Goal: Task Accomplishment & Management: Manage account settings

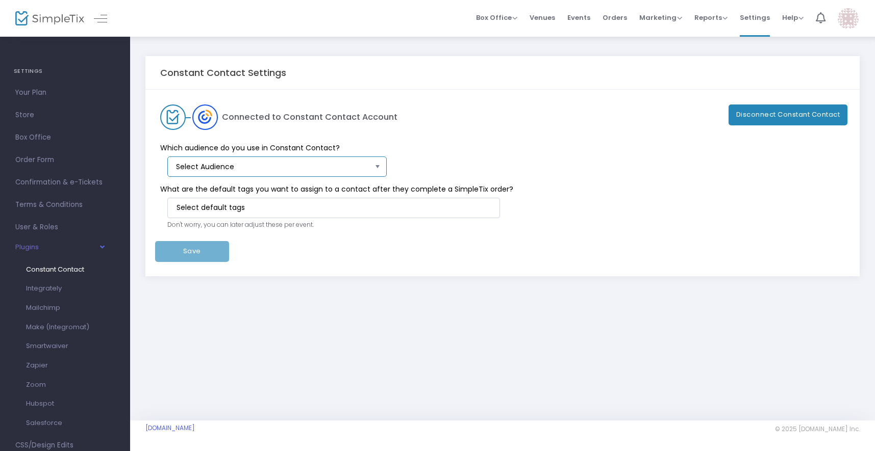
click at [315, 163] on span "Select Audience" at bounding box center [273, 167] width 195 height 10
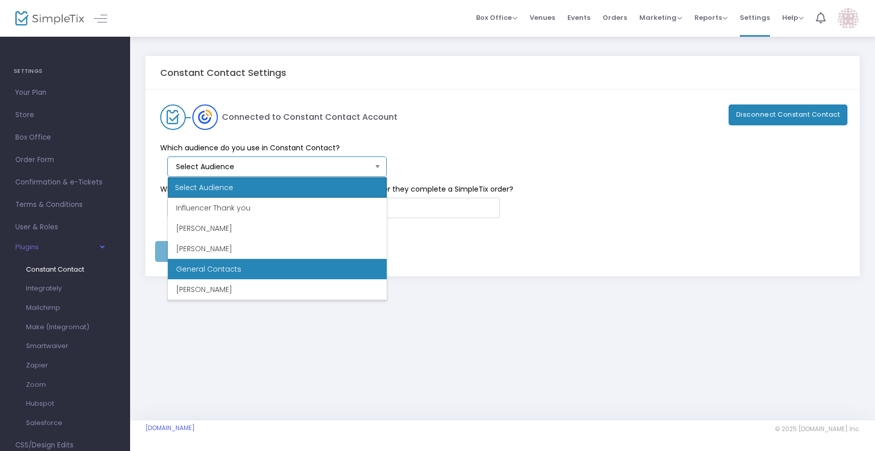
click at [284, 269] on li "General Contacts" at bounding box center [277, 269] width 219 height 20
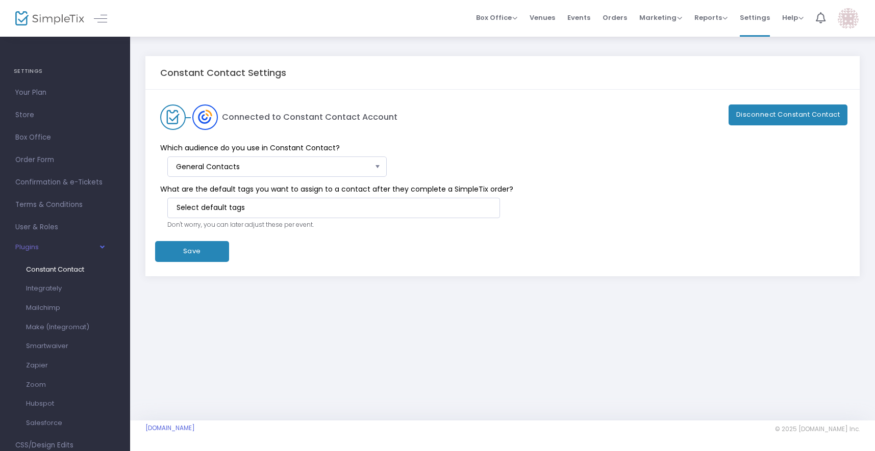
click at [466, 134] on div "Which audience do you use in Constant Contact? General Contacts" at bounding box center [497, 153] width 695 height 47
click at [294, 208] on input "NO DATA FOUND" at bounding box center [335, 207] width 318 height 11
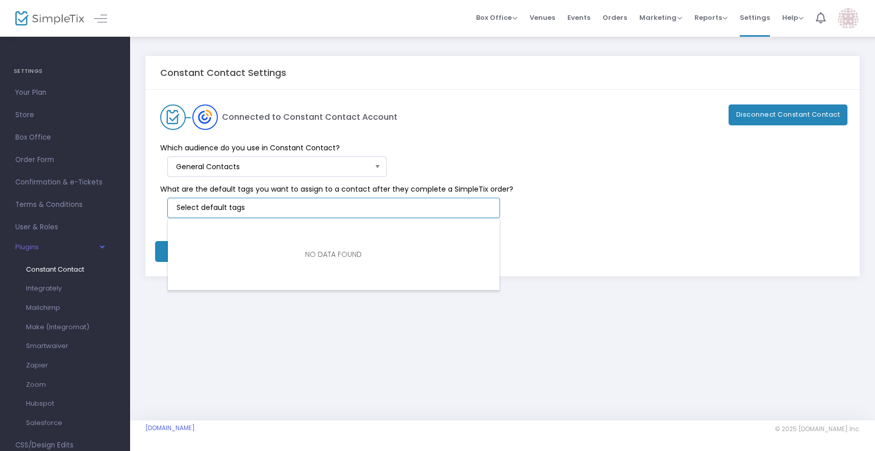
click at [466, 147] on span "Which audience do you use in Constant Contact?" at bounding box center [497, 148] width 685 height 11
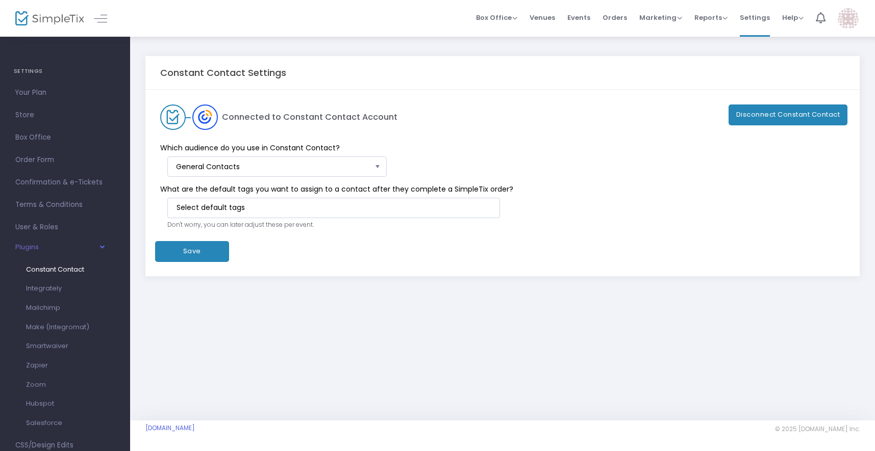
click at [199, 250] on button "Save" at bounding box center [192, 251] width 74 height 21
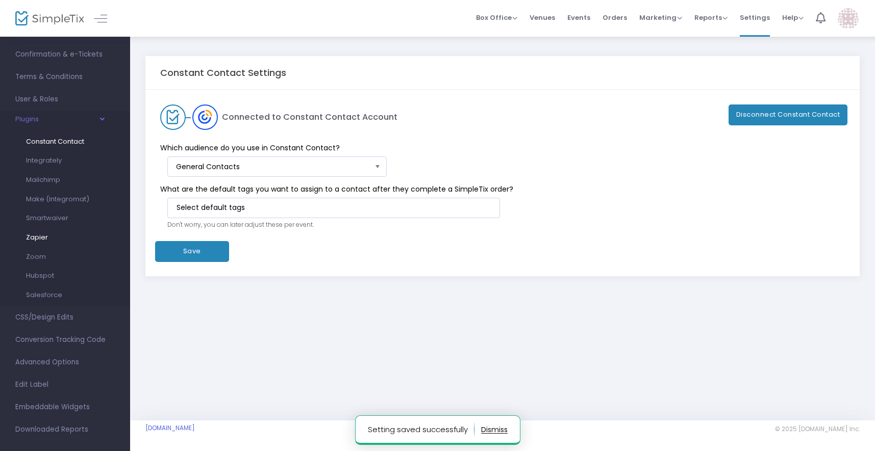
scroll to position [140, 0]
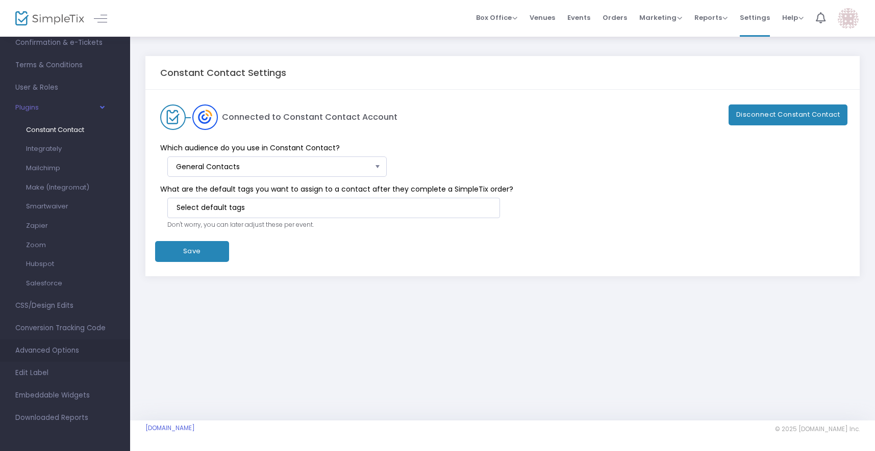
click at [65, 352] on span "Advanced Options" at bounding box center [64, 350] width 99 height 13
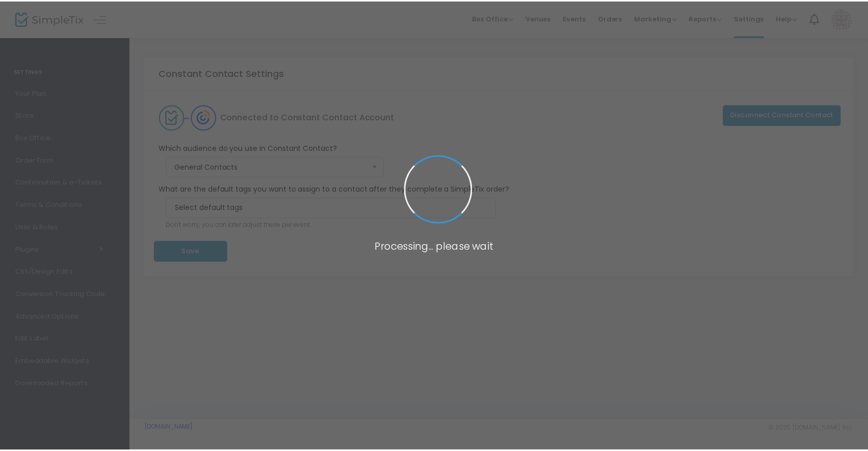
scroll to position [0, 0]
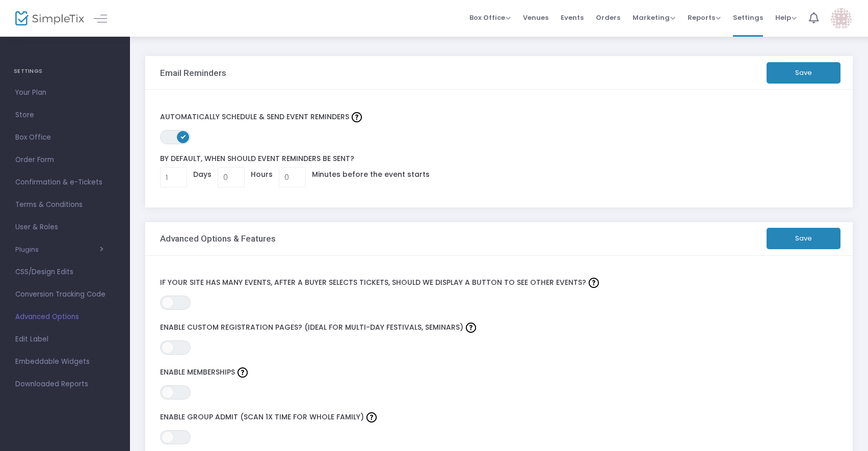
drag, startPoint x: 85, startPoint y: 364, endPoint x: 93, endPoint y: 361, distance: 8.2
click at [85, 364] on span "Embeddable Widgets" at bounding box center [64, 361] width 99 height 13
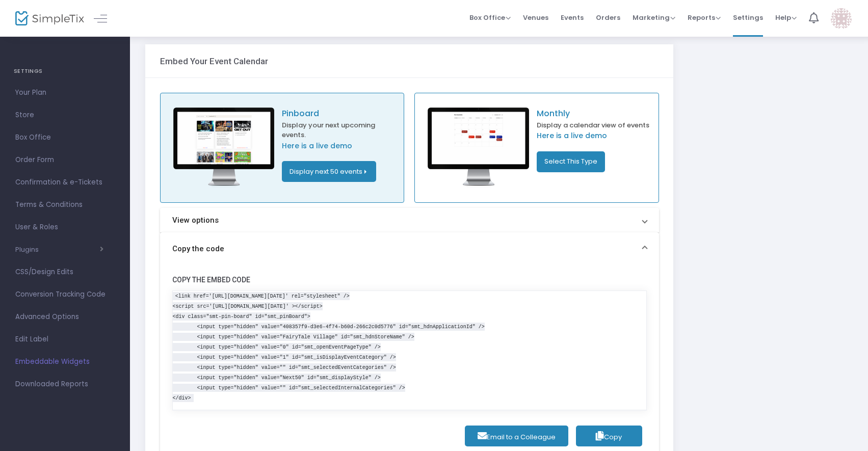
scroll to position [31, 0]
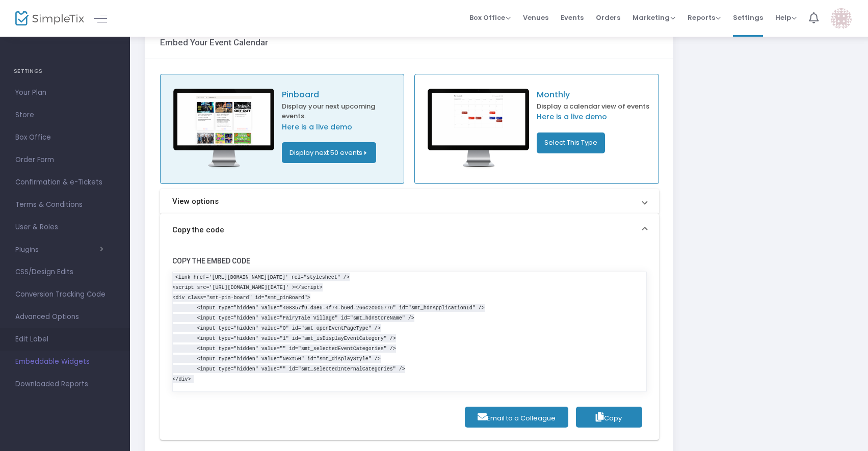
click at [47, 336] on span "Edit Label" at bounding box center [64, 339] width 99 height 13
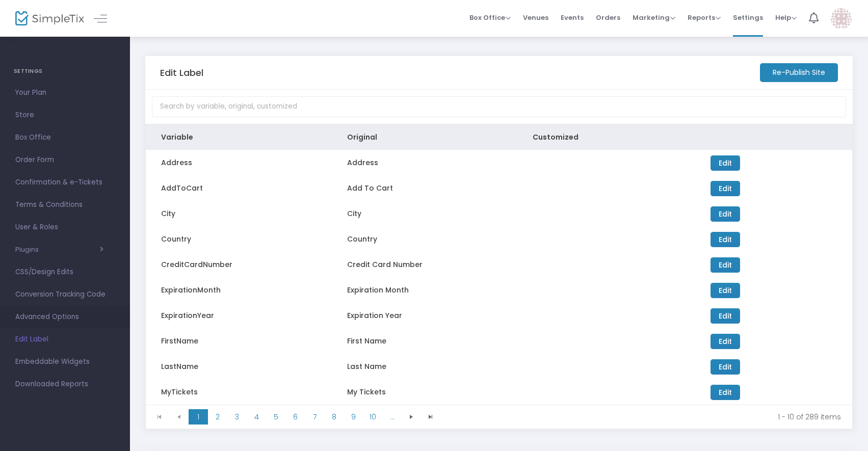
click at [76, 315] on span "Advanced Options" at bounding box center [64, 317] width 99 height 13
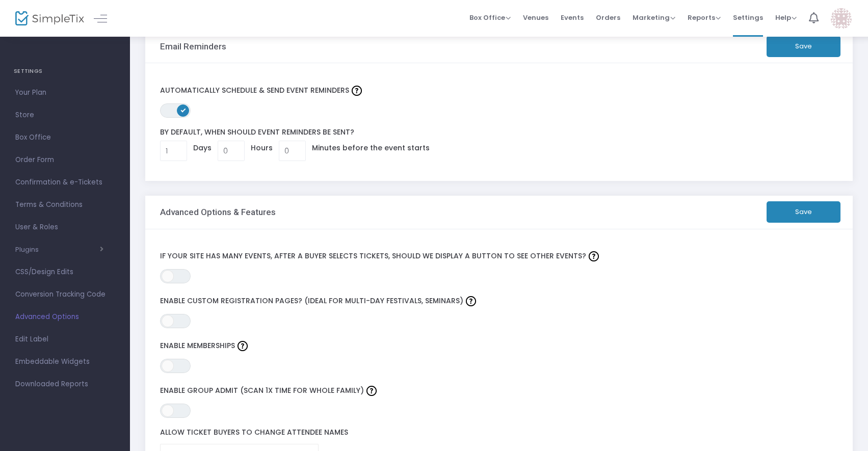
scroll to position [30, 0]
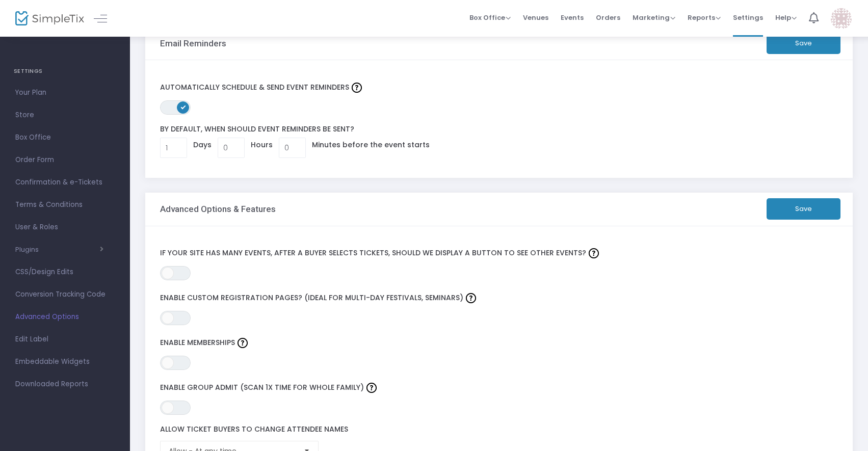
drag, startPoint x: 169, startPoint y: 271, endPoint x: 202, endPoint y: 267, distance: 33.8
click at [169, 271] on span at bounding box center [168, 273] width 12 height 12
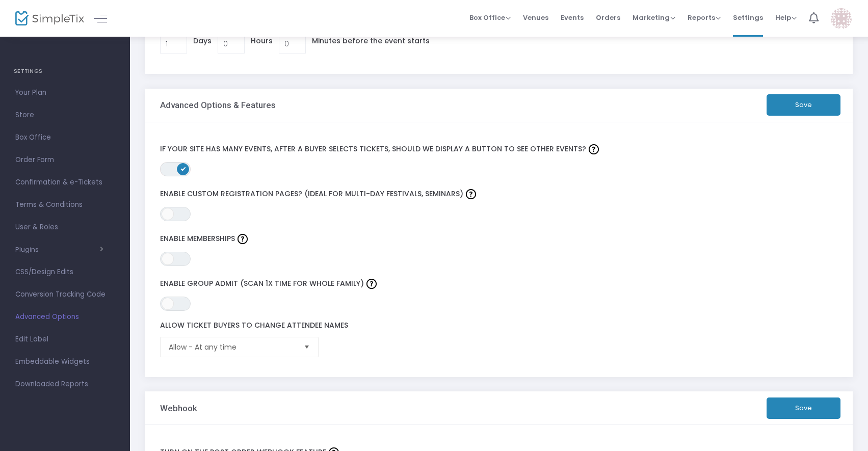
scroll to position [0, 0]
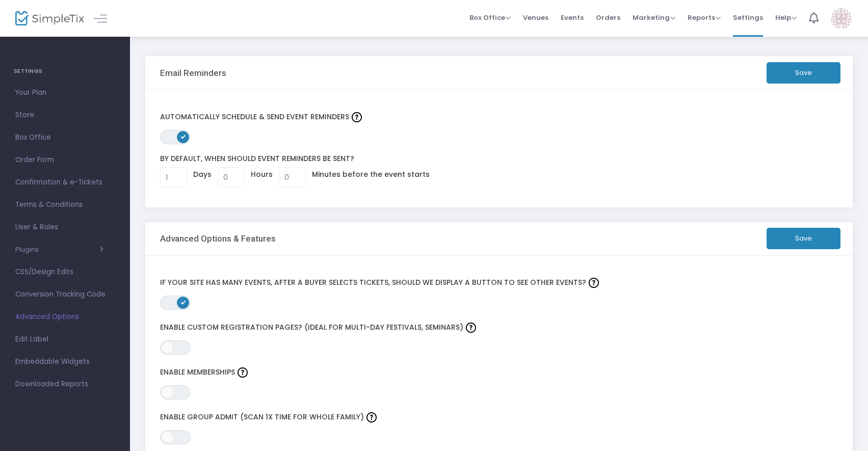
click at [791, 75] on button "Save" at bounding box center [804, 72] width 74 height 21
click at [782, 232] on button "Save" at bounding box center [804, 238] width 74 height 21
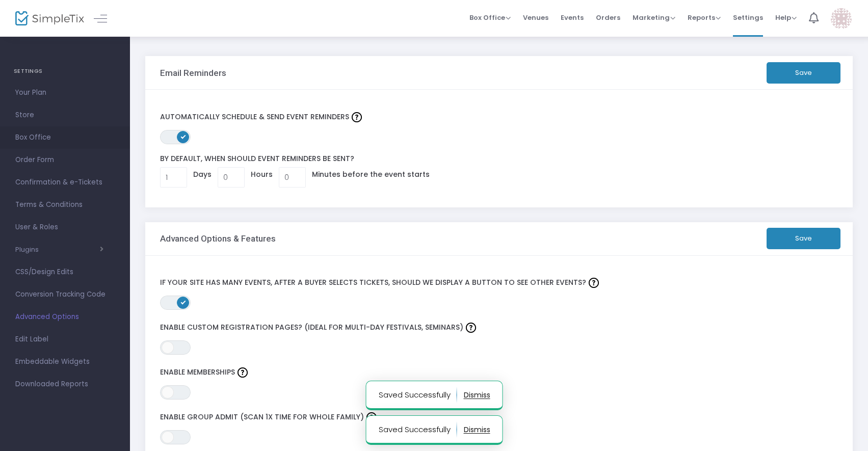
click at [34, 140] on span "Box Office" at bounding box center [64, 137] width 99 height 13
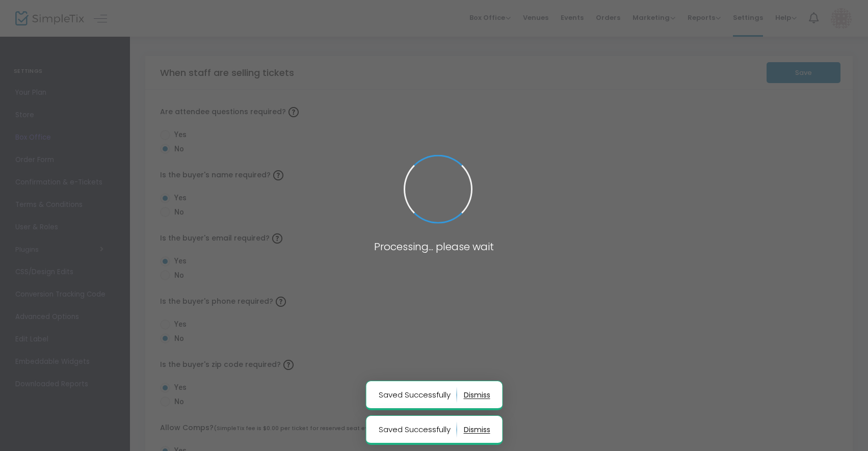
radio input "false"
radio input "true"
radio input "false"
radio input "true"
radio input "false"
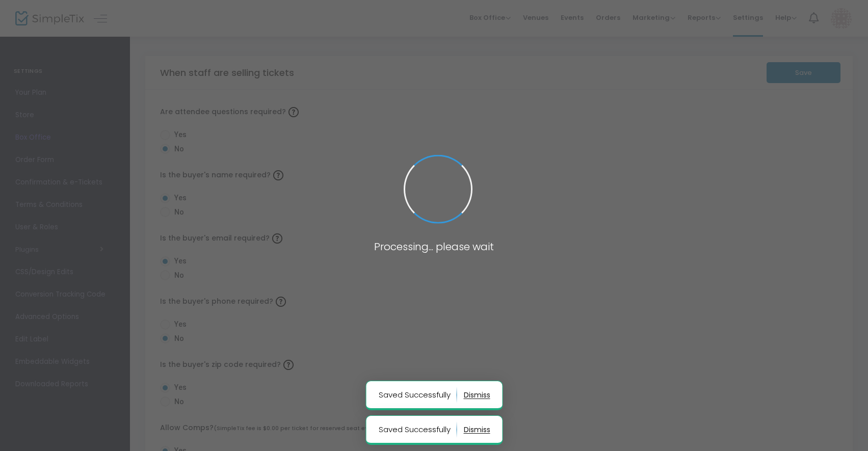
radio input "true"
radio input "false"
radio input "true"
radio input "false"
radio input "true"
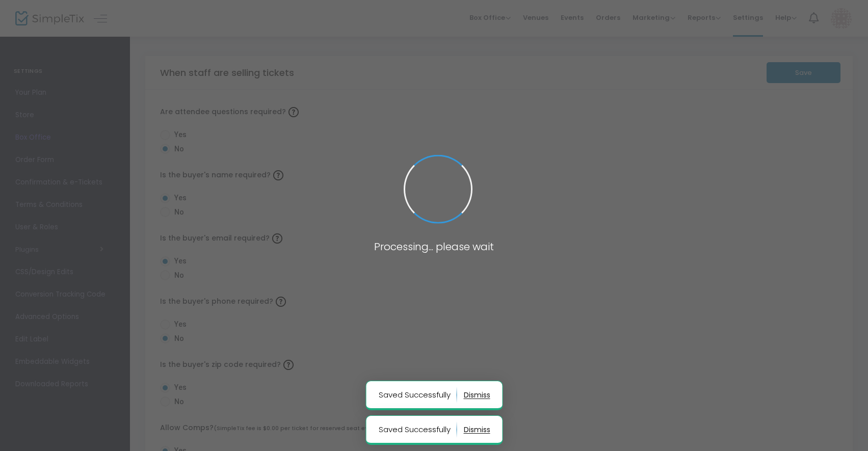
radio input "true"
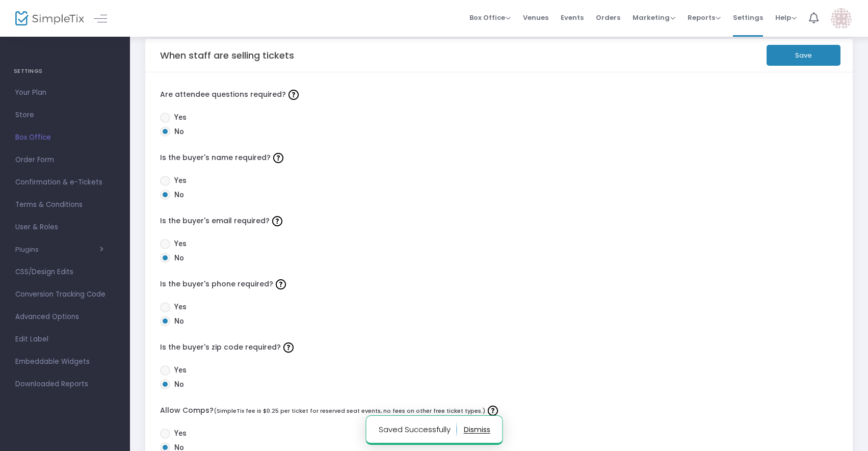
scroll to position [31, 0]
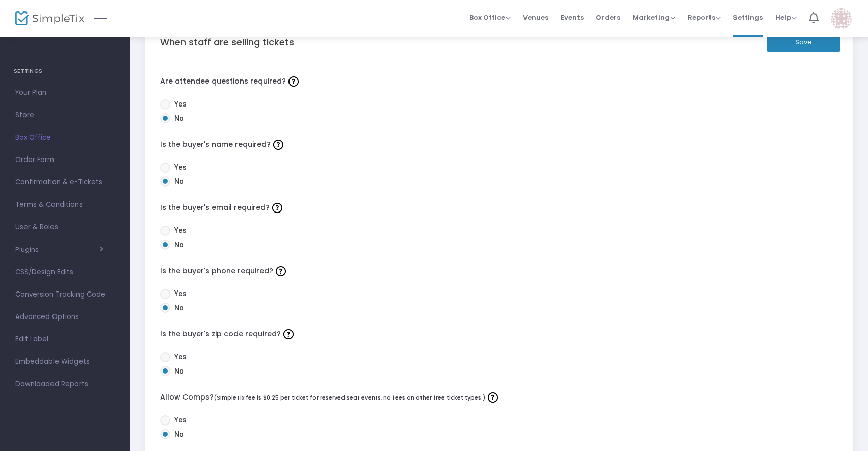
click at [168, 168] on span at bounding box center [165, 168] width 10 height 10
click at [165, 173] on input "Yes" at bounding box center [165, 173] width 1 height 1
radio input "true"
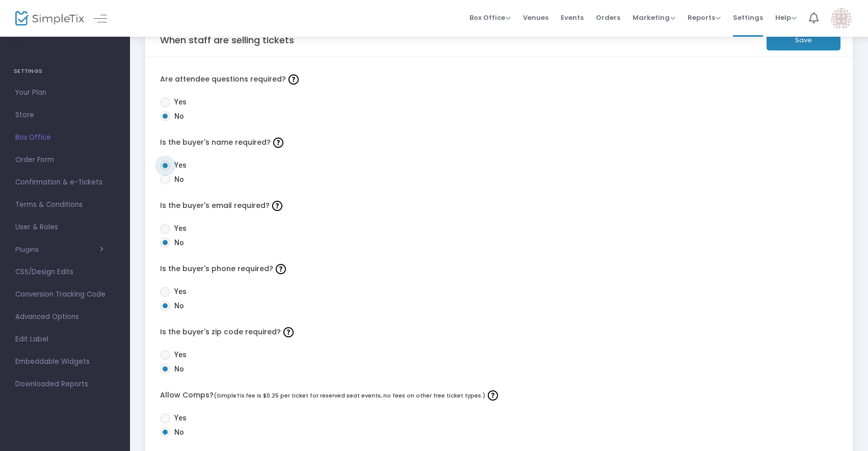
scroll to position [35, 0]
click at [173, 225] on span "Yes" at bounding box center [178, 226] width 16 height 11
click at [165, 232] on input "Yes" at bounding box center [165, 232] width 1 height 1
radio input "true"
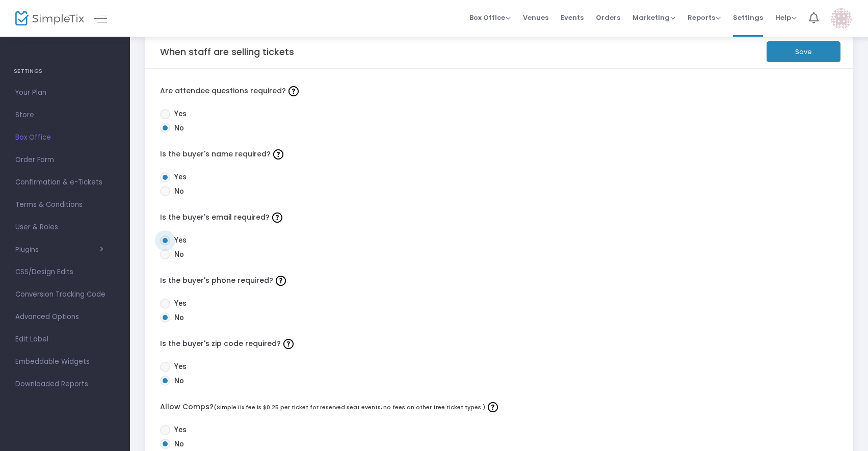
scroll to position [44, 0]
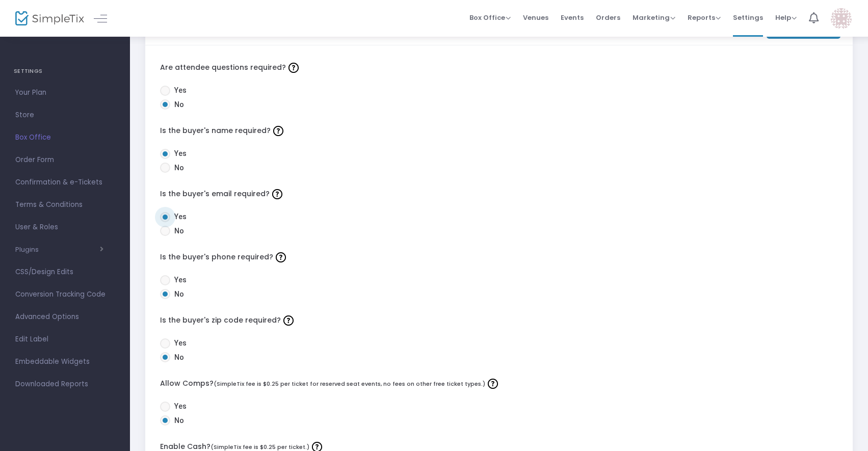
drag, startPoint x: 172, startPoint y: 278, endPoint x: 180, endPoint y: 275, distance: 8.2
click at [172, 278] on span "Yes" at bounding box center [178, 280] width 16 height 11
click at [165, 286] on input "Yes" at bounding box center [165, 286] width 1 height 1
radio input "true"
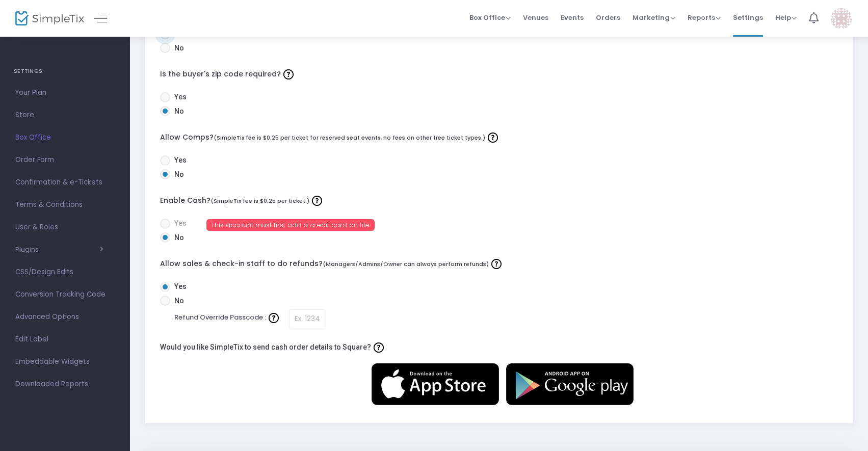
scroll to position [293, 0]
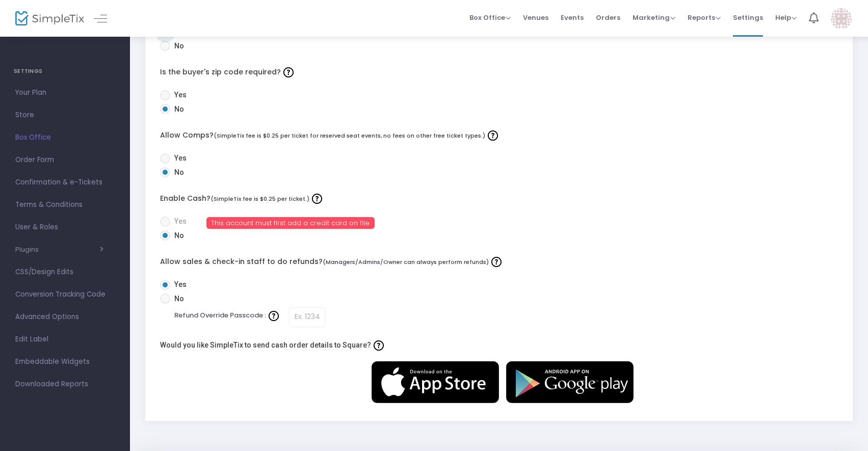
click at [422, 222] on div "This account must first add a credit card on file" at bounding box center [392, 223] width 370 height 10
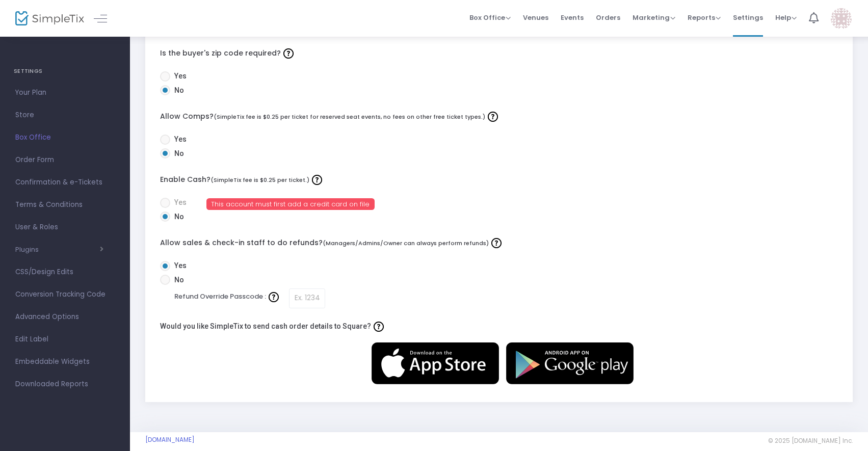
scroll to position [314, 0]
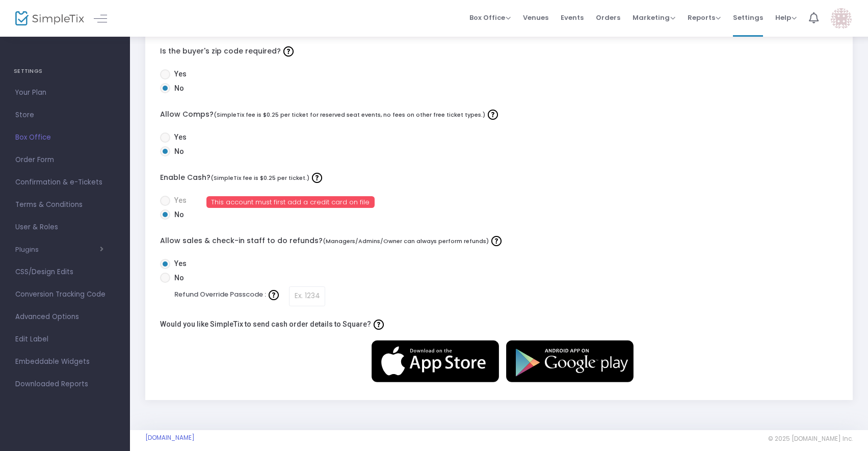
click at [420, 170] on label "Enable Cash? (SimpleTix fee is $0.25 per ticket.)" at bounding box center [499, 177] width 679 height 15
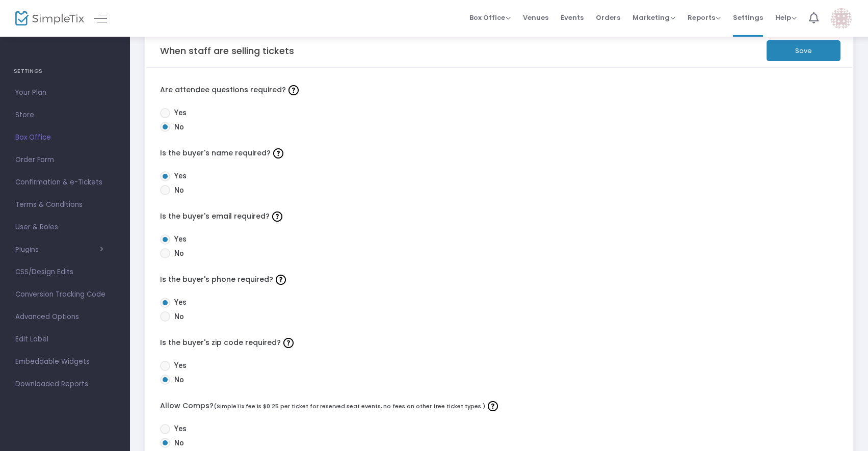
scroll to position [0, 0]
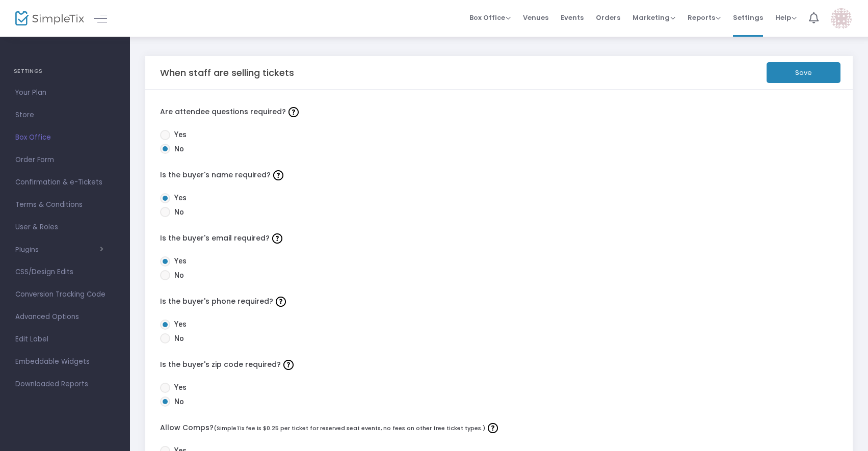
click at [795, 70] on button "Save" at bounding box center [804, 72] width 74 height 21
click at [497, 16] on span "Box Office" at bounding box center [490, 18] width 41 height 10
click at [49, 114] on span "Store" at bounding box center [64, 115] width 99 height 13
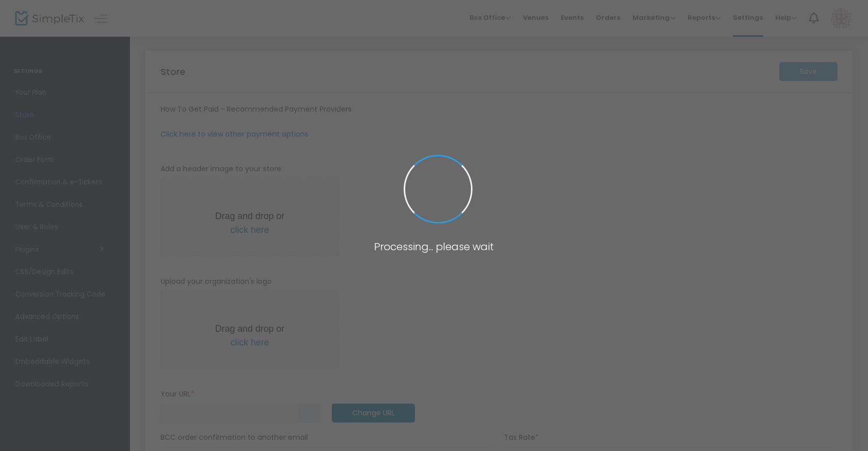
type input "[URL]"
type input "7.7500 %"
radio input "true"
radio input "false"
radio input "true"
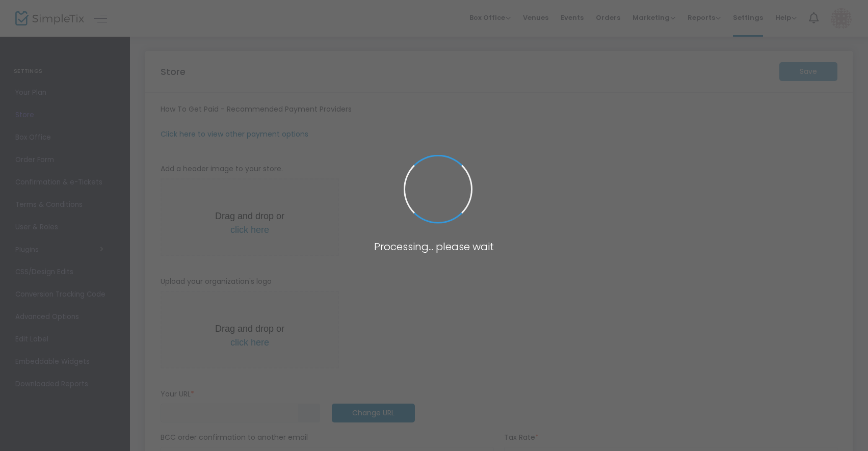
type input "30"
type input "[GEOGRAPHIC_DATA]"
type input "[PHONE_NUMBER]"
type input "[EMAIL_ADDRESS][DOMAIN_NAME]"
type input "[DOMAIN_NAME][URL]"
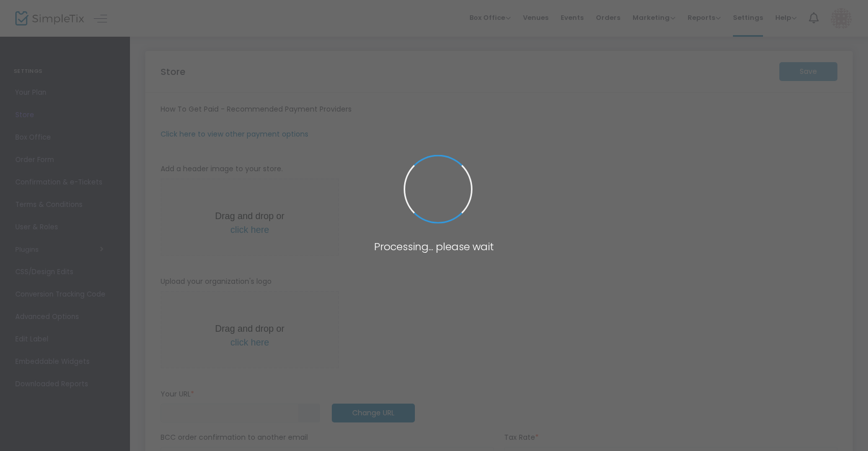
type input "[URL][DOMAIN_NAME]"
type input "(UTC-05:00) Eastern Time ([GEOGRAPHIC_DATA] & [GEOGRAPHIC_DATA])"
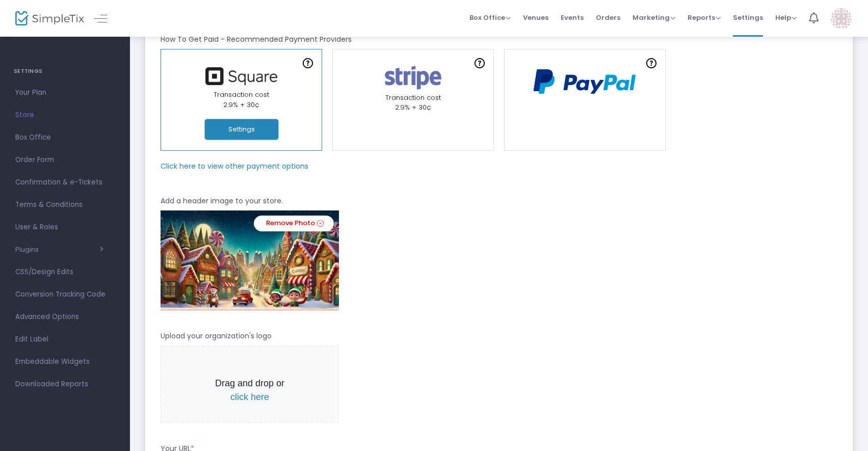
scroll to position [171, 0]
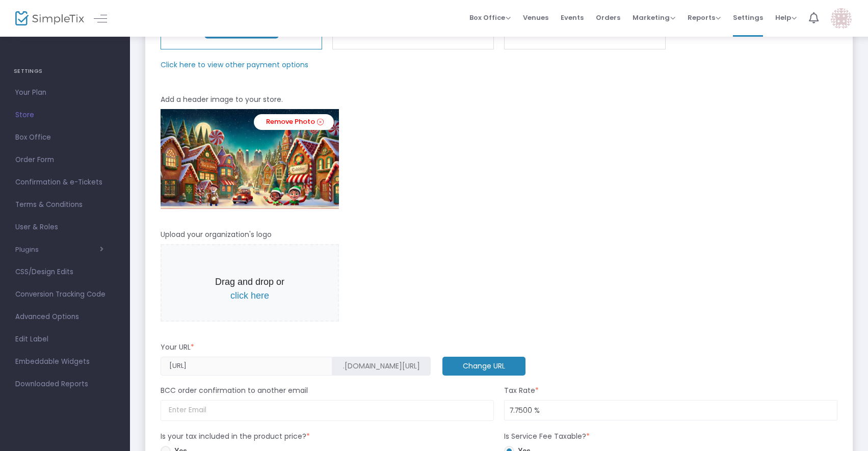
click at [260, 303] on span "Drag and drop or click here" at bounding box center [250, 283] width 178 height 78
click at [250, 292] on span "click here" at bounding box center [249, 296] width 39 height 10
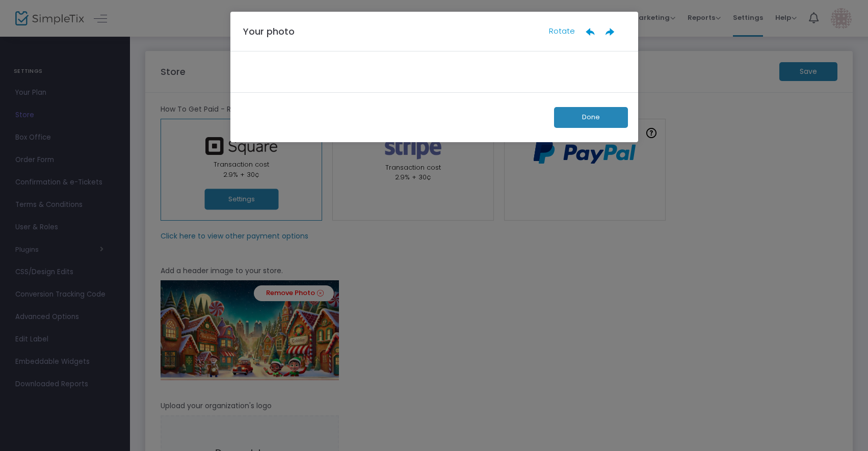
scroll to position [0, 0]
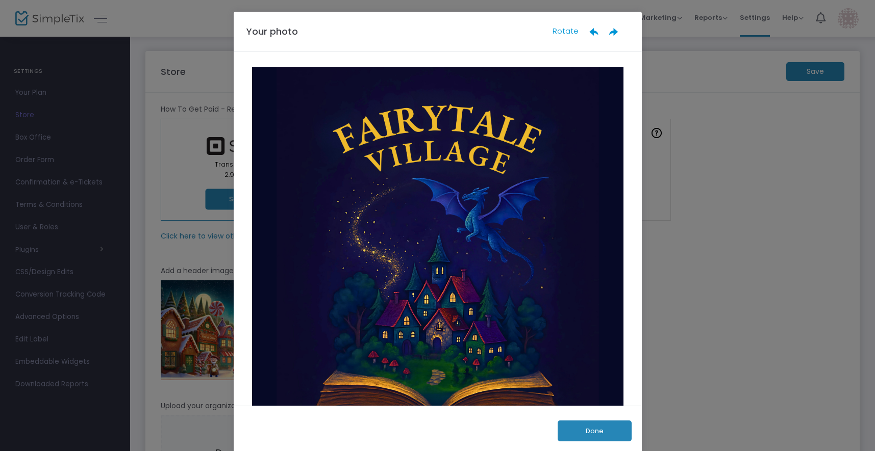
click at [586, 433] on button "Done" at bounding box center [594, 431] width 74 height 21
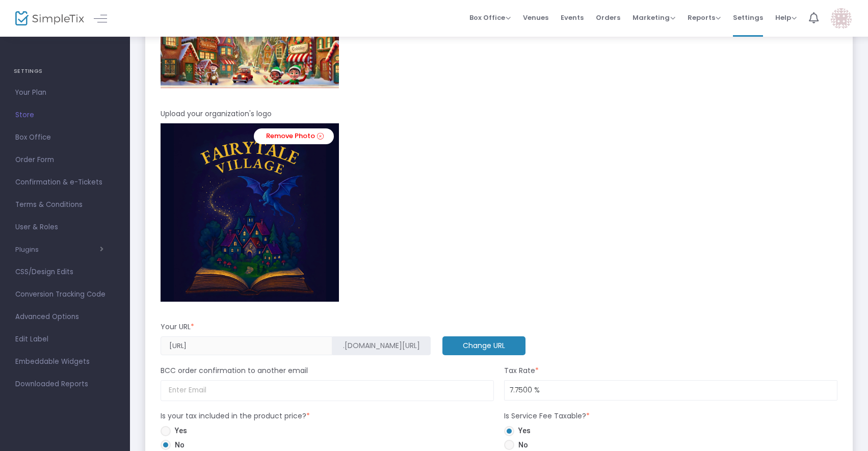
scroll to position [352, 0]
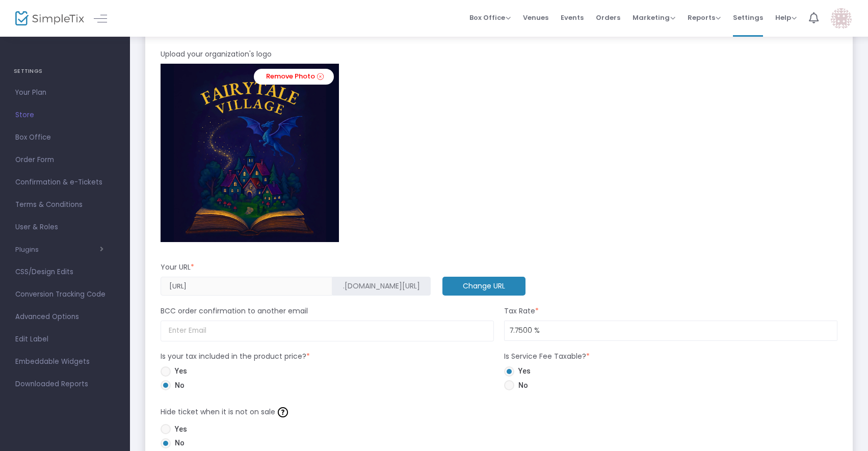
click at [428, 202] on div "Remove Photo" at bounding box center [499, 153] width 677 height 178
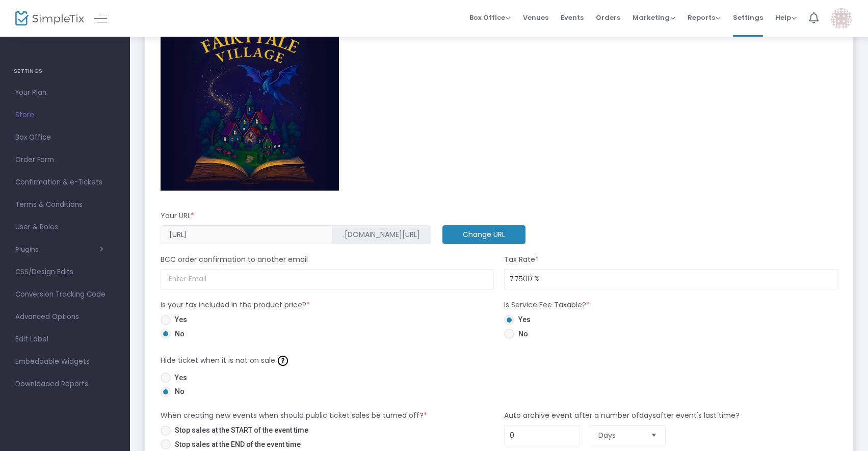
scroll to position [420, 0]
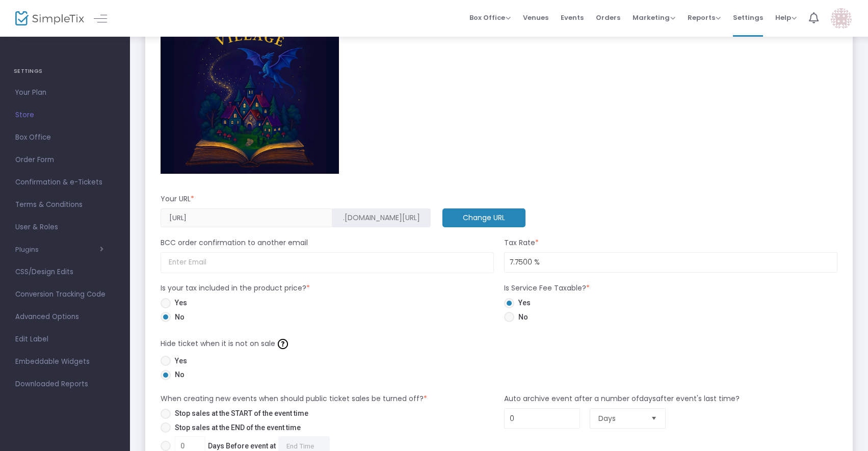
click at [413, 155] on div "Remove Photo" at bounding box center [499, 84] width 677 height 178
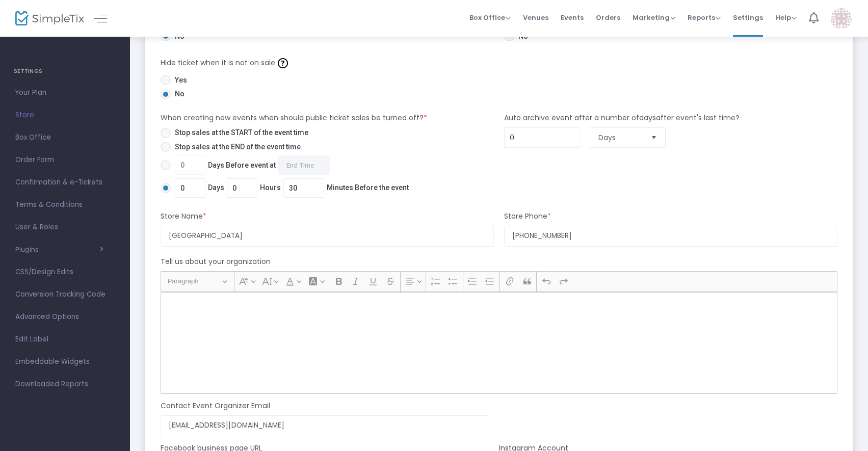
scroll to position [730, 0]
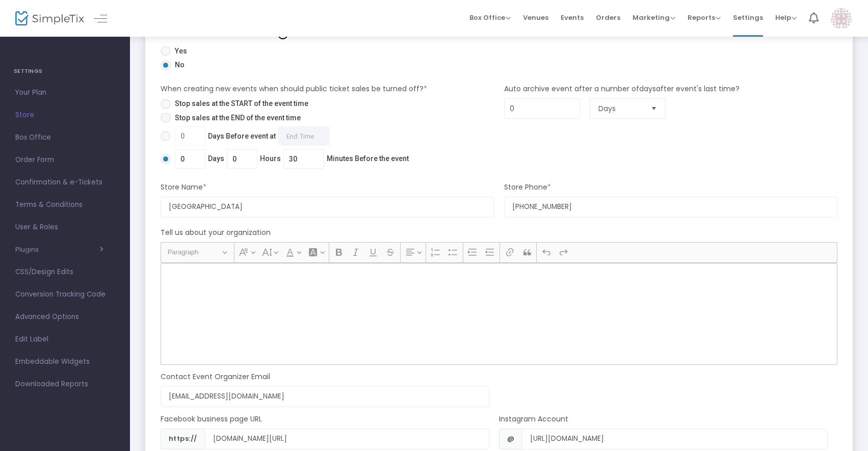
click at [201, 278] on p "Rich Text Editor, main" at bounding box center [499, 274] width 668 height 10
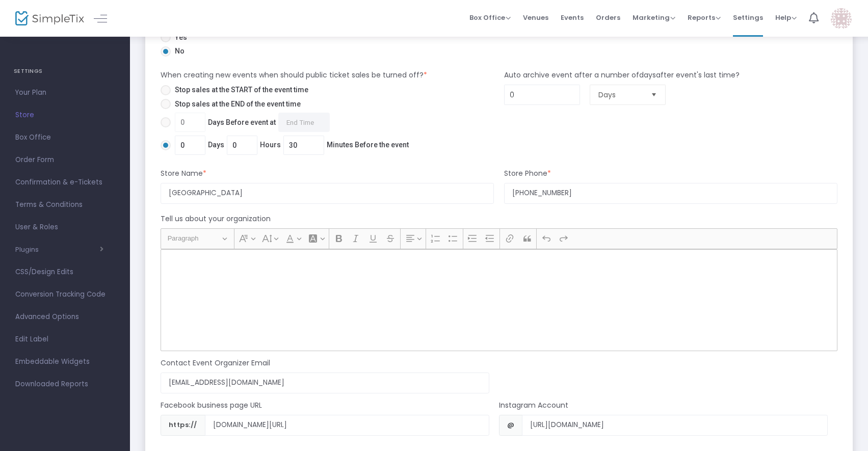
scroll to position [923, 0]
